Goal: Navigation & Orientation: Find specific page/section

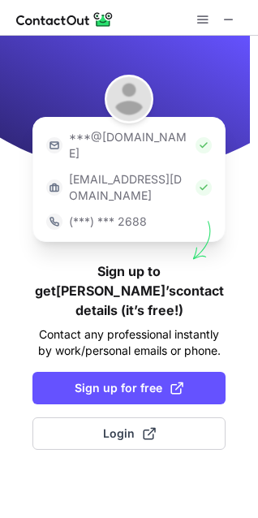
click at [244, 157] on img at bounding box center [125, 104] width 250 height 137
